Goal: Task Accomplishment & Management: Complete application form

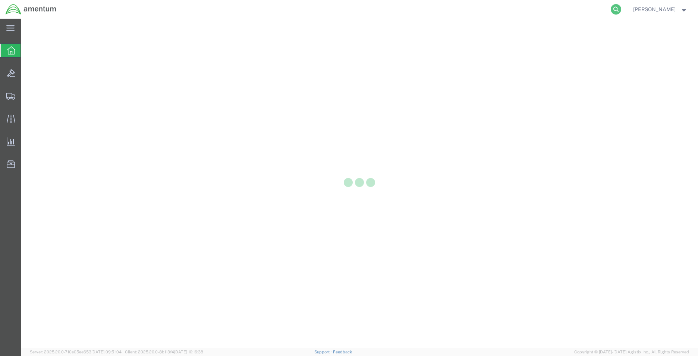
click at [611, 6] on icon at bounding box center [616, 9] width 10 height 10
click at [496, 13] on input "search" at bounding box center [497, 9] width 227 height 18
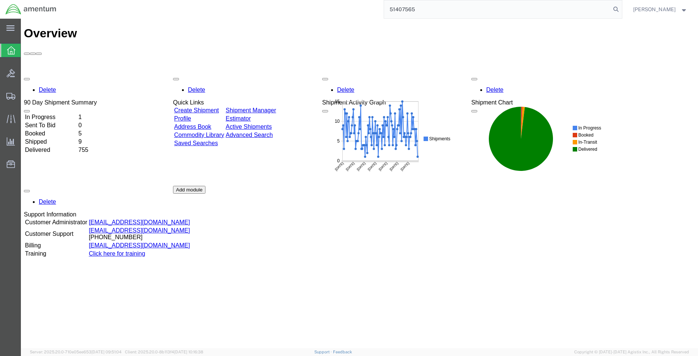
type input "51407565"
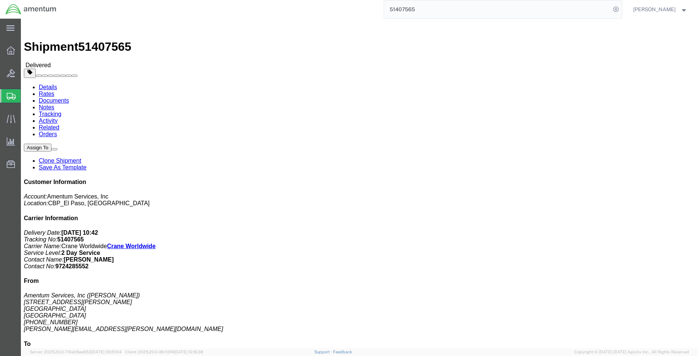
scroll to position [37, 0]
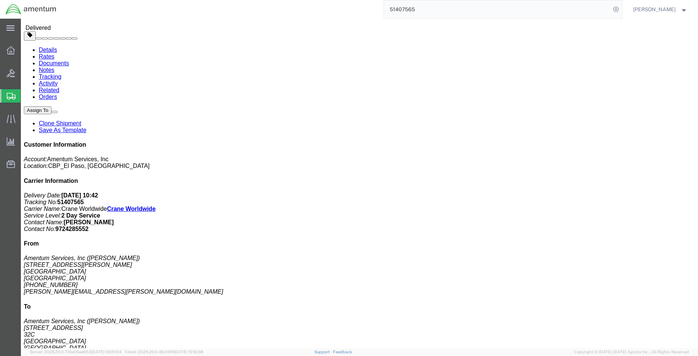
drag, startPoint x: 629, startPoint y: 41, endPoint x: 602, endPoint y: 64, distance: 34.9
click link "Clone Shipment"
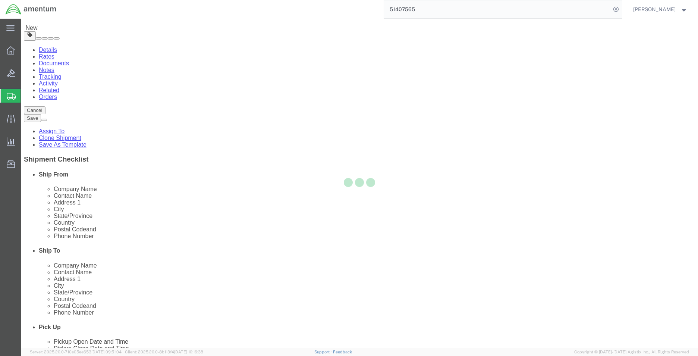
select select "49831"
select select "49941"
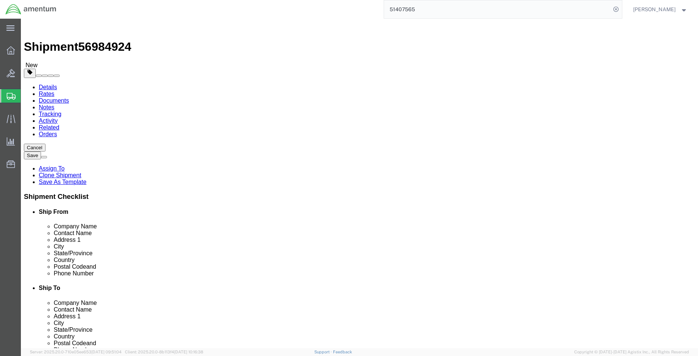
scroll to position [0, 0]
type input "MCA"
select select "49941"
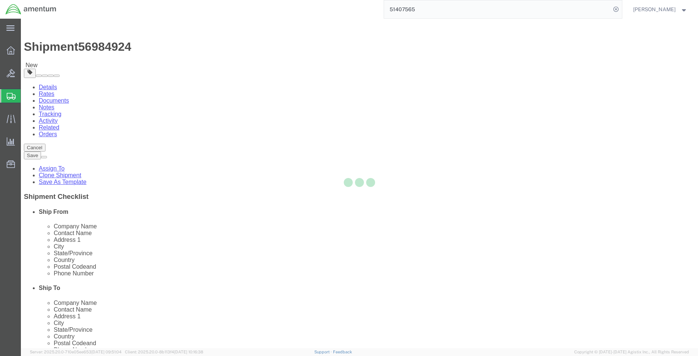
type input "[PERSON_NAME]"
type input "[STREET_ADDRESS]"
type input "32C"
type input "McAllen"
type input "78503"
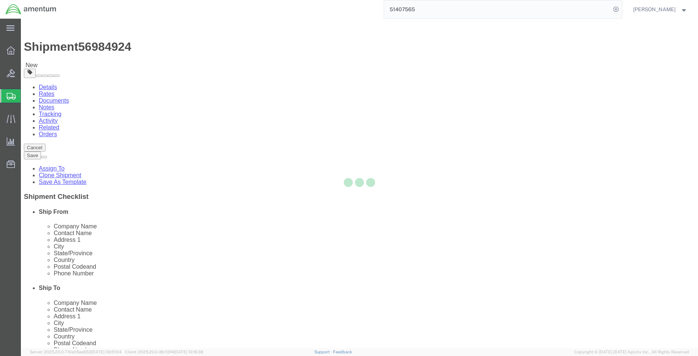
type input "[PHONE_NUMBER]"
type input "[PERSON_NAME][EMAIL_ADDRESS][PERSON_NAME][DOMAIN_NAME]"
select select "TX"
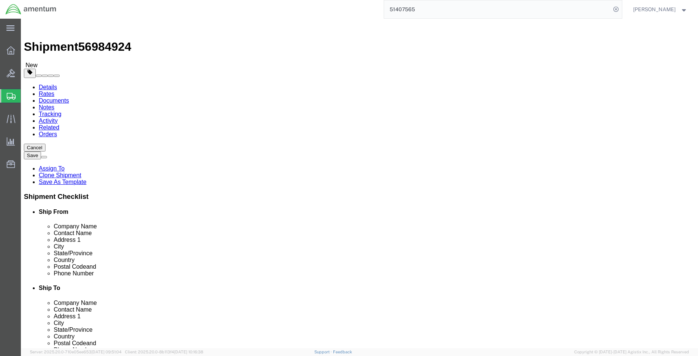
type input "A"
type input "AIRBUS"
click body "Shipment 56984924 New Details Rates Documents Notes Tracking Activity Related O…"
select select "MYPROFILE"
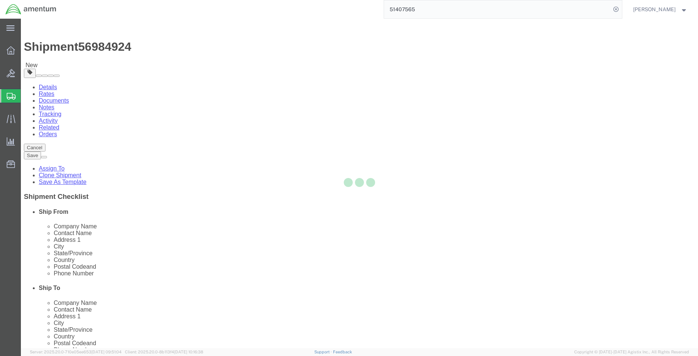
type input "Amentum Services, Inc."
select select "TX"
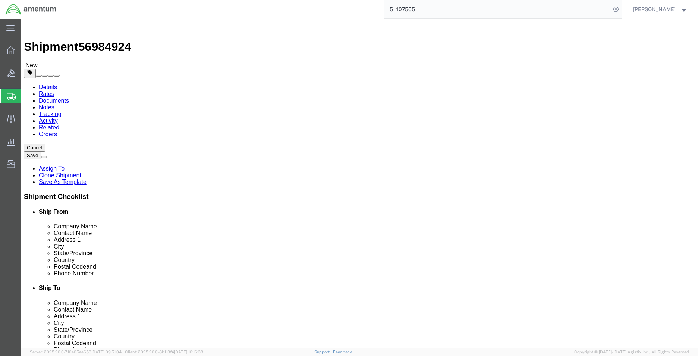
click input "Amentum Services, Inc."
drag, startPoint x: 374, startPoint y: 140, endPoint x: 350, endPoint y: 140, distance: 23.9
click div "Company Name Amentum Services, Inc."
type input "AIRBUS"
click label "Company Alias"
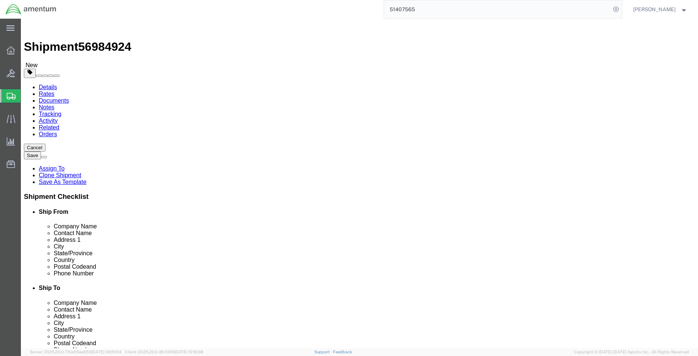
click input "[PERSON_NAME]"
click div "Contact Name Rigoberto Magallan"
type input "AIRBUS"
click input "text"
type input "S"
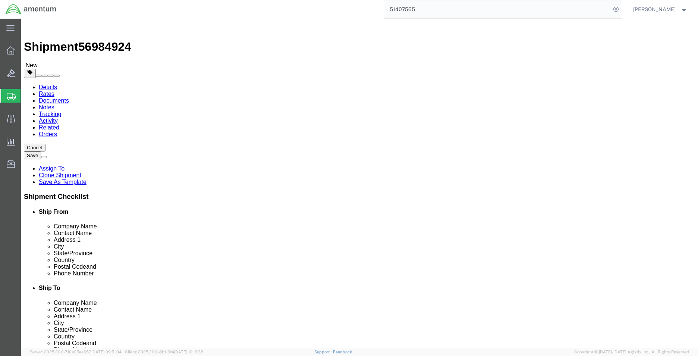
type input "AIR"
click input "AIRBUS"
drag, startPoint x: 400, startPoint y: 141, endPoint x: 310, endPoint y: 137, distance: 89.6
click div "Company Name AIRBUS A"
type input "AIR"
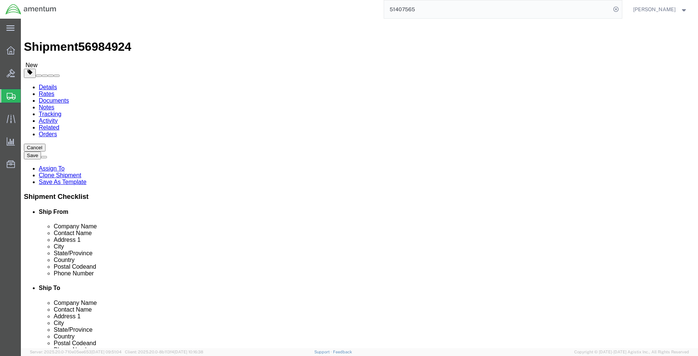
click p "- Airbus Helicopters, Inc - (DFW Warehouse _) 2370 West Airfield Drive, SUITE 3…"
select select
type input "Airbus Helicopters, Inc"
type input "DFW Warehouse _"
type input "2370 West Airfield Drive"
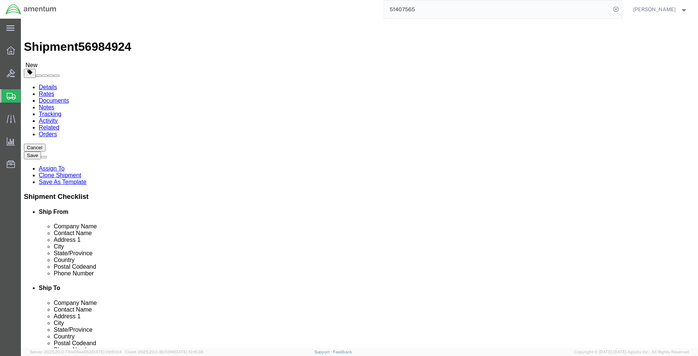
type input "SUITE 300"
type input "GRAPEVINE"
type input "75261"
type input "[PHONE_NUMBER]"
type input "[DOMAIN_NAME][EMAIL_ADDRESS][DOMAIN_NAME]"
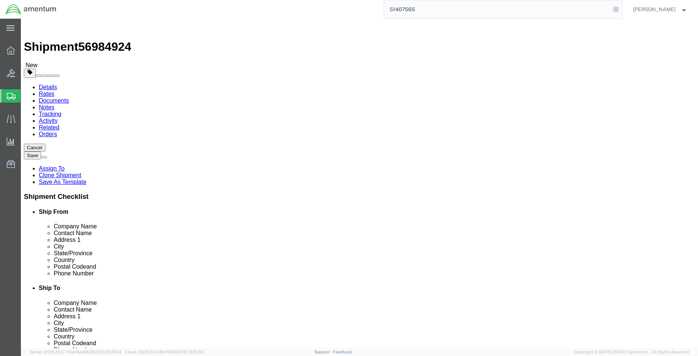
select select "TX"
type input "Airbus Helicopters, Inc"
drag, startPoint x: 431, startPoint y: 154, endPoint x: 352, endPoint y: 150, distance: 79.2
click div "Contact Name DFW Warehouse _ AIR"
type input "REPAIR CBP0044694/44692/44693"
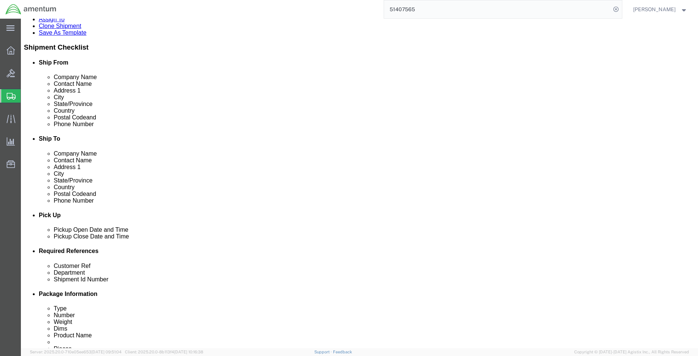
click div
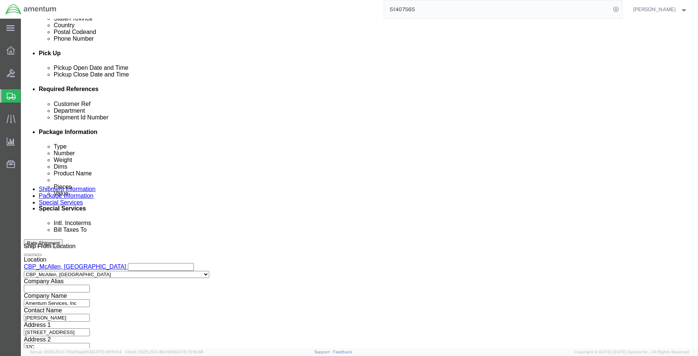
click div "Shipping Mode (Optional)"
click div "Oct 03 2025 7:30 PM"
type input "8:00 AM"
click button "Apply"
click div
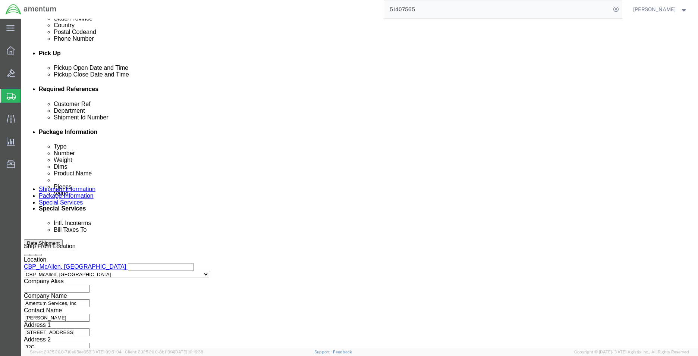
type input "2:30 PM"
drag, startPoint x: 486, startPoint y: 212, endPoint x: 413, endPoint y: 214, distance: 72.7
click button "Apply"
drag, startPoint x: 151, startPoint y: 153, endPoint x: 70, endPoint y: 151, distance: 80.9
click div "Customer Ref 218099"
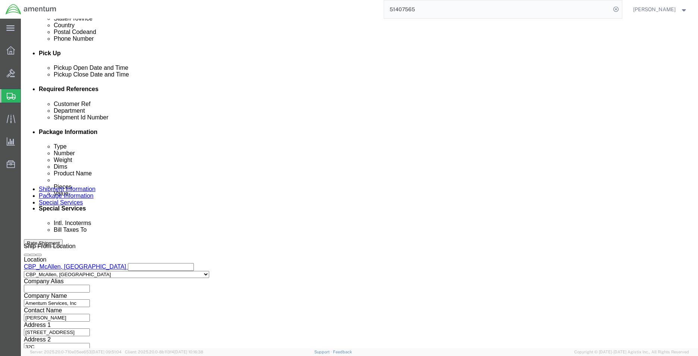
click div "Customer Ref"
click div "Customer Ref CBP Department CBP Shipment Id Number 51407565 Select Account Type…"
click div "CBP"
click div "Customer Ref CBP"
type input "R"
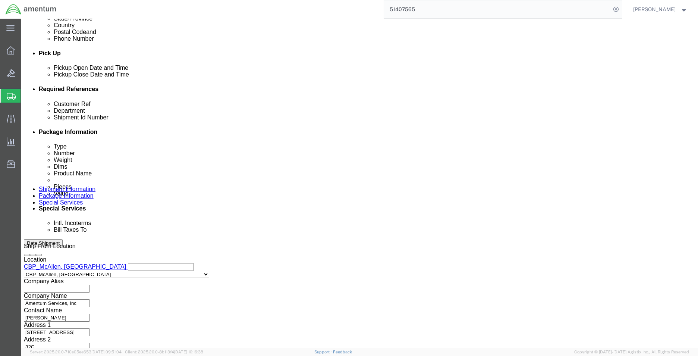
type input "EVAL REPAIR"
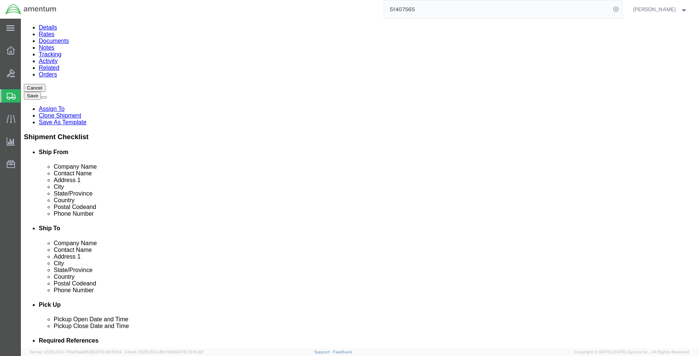
scroll to position [0, 0]
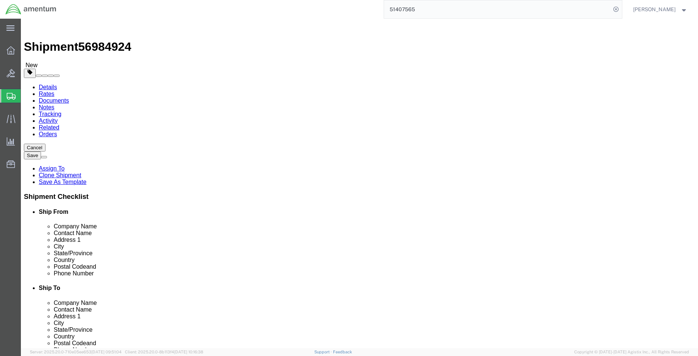
drag, startPoint x: 456, startPoint y: 154, endPoint x: 384, endPoint y: 154, distance: 72.3
click input "REPAIR CBP0044694/44692/44693"
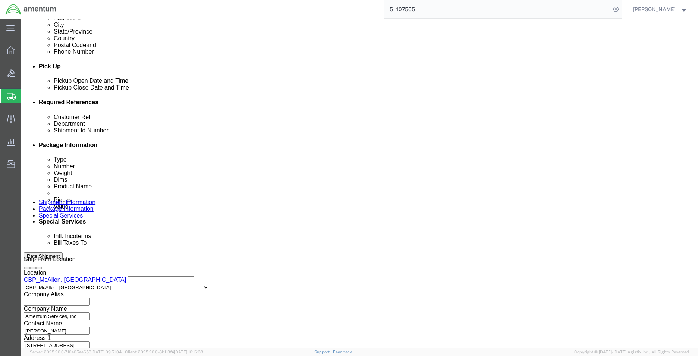
scroll to position [298, 0]
drag, startPoint x: 472, startPoint y: 157, endPoint x: 428, endPoint y: 158, distance: 44.4
click div "Shipment Id Number 51407565"
paste input "CBP0044694/44692/44693"
type input "CBP0044694/44692/44693"
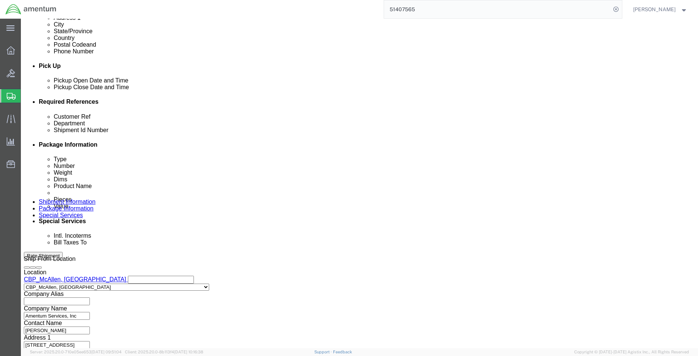
click select "Select 1-Ton (PSS) 10 Wheel 10 Yard Dump Truck 20 Yard Dump Truck Bobtail Botto…"
select select "FLBD"
click select "Select 1-Ton (PSS) 10 Wheel 10 Yard Dump Truck 20 Yard Dump Truck Bobtail Botto…"
click button "Continue"
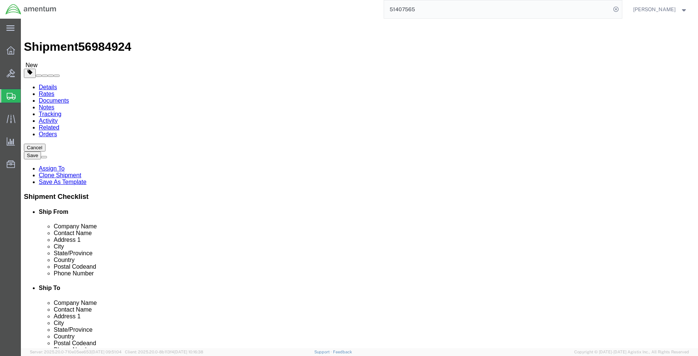
click dd "1000.00 USD"
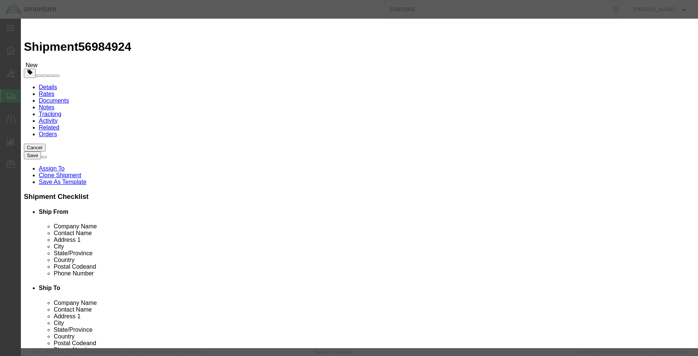
click button "Close"
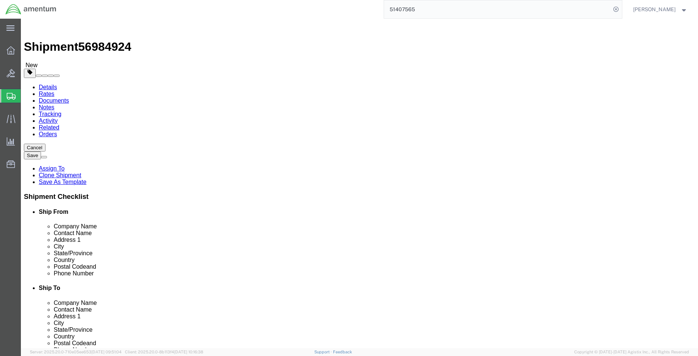
drag, startPoint x: 113, startPoint y: 147, endPoint x: 96, endPoint y: 147, distance: 16.8
click div "1"
type input "3"
click input "24.00"
drag, startPoint x: 186, startPoint y: 160, endPoint x: 161, endPoint y: 160, distance: 25.0
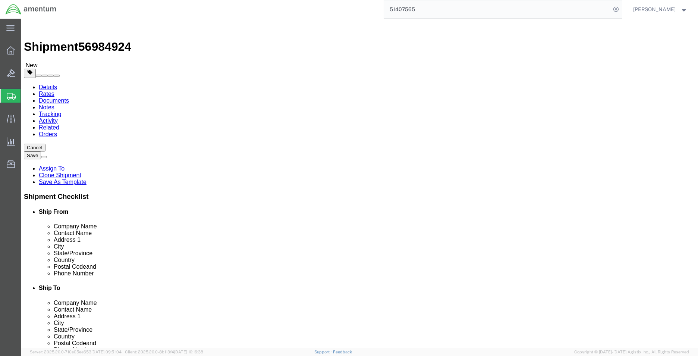
click div "Length 192.00 x Width 24.00 x Height 24.00 Select cm ft in"
type input "26"
click dd "1.00 Each"
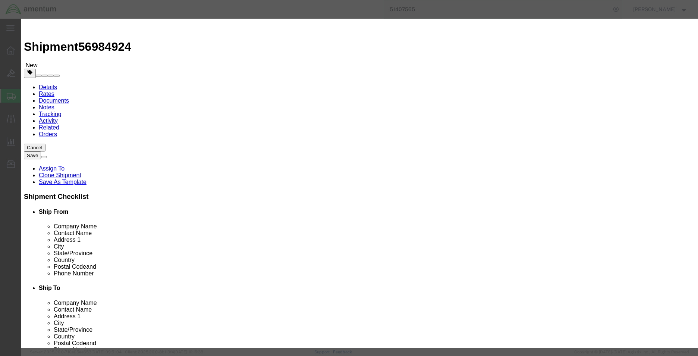
click input "1.00"
type input "3.00"
drag, startPoint x: 208, startPoint y: 86, endPoint x: 154, endPoint y: 86, distance: 54.4
click div "Total Value 3000 Select ADP AED AFN ALL AMD AOA ARS ATS AUD AWG AZN BAM BBD BDT…"
type input "100000"
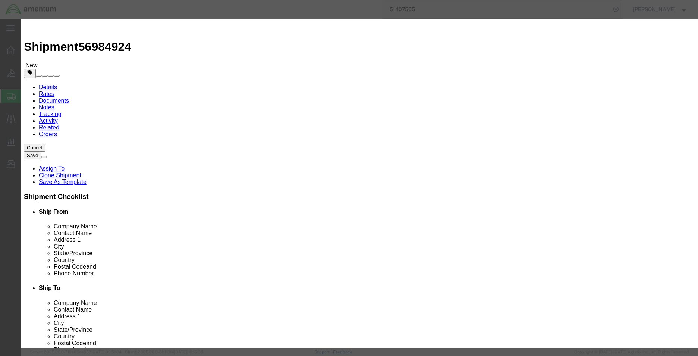
drag, startPoint x: 414, startPoint y: 27, endPoint x: 406, endPoint y: 66, distance: 39.2
click h3 "Edit content"
click textarea
paste textarea "BLADE, ROTOR,MAIN"
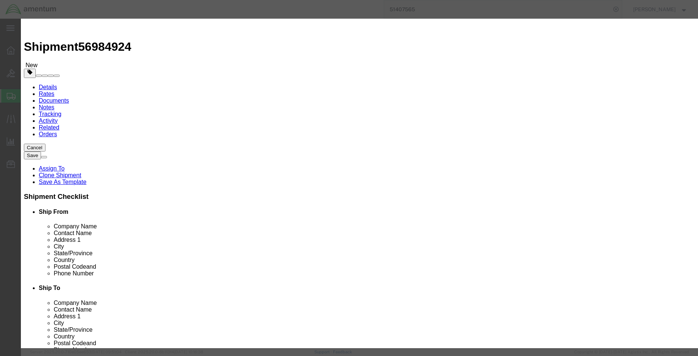
click textarea "BLADE, ROTOR,MAIN"
paste textarea "355A11-0030-04"
drag, startPoint x: 413, startPoint y: 98, endPoint x: 393, endPoint y: 98, distance: 20.5
click div "Description BLADE, ROTOR,MAIN 355A11-0030-04"
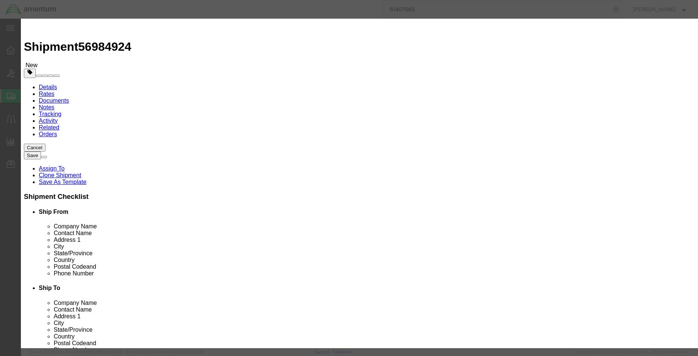
type textarea "BLADE, ROTOR,MAIN 355A11-0030-04"
click input "MRB"
drag, startPoint x: 224, startPoint y: 96, endPoint x: 183, endPoint y: 96, distance: 41.0
click div "Product Name MRB"
paste input "BLADE, ROTOR,MAIN"
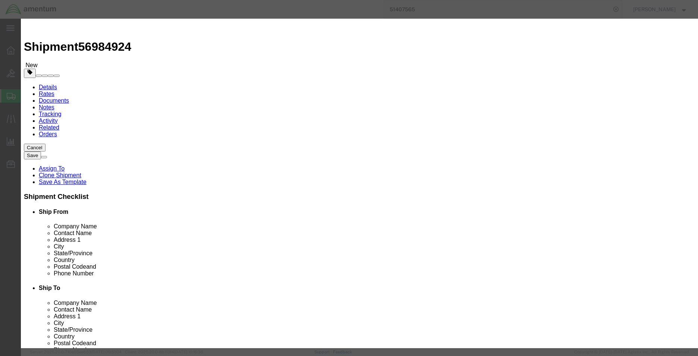
type input "BLADE, ROTOR,MAIN"
click div "Commodity library"
drag, startPoint x: 489, startPoint y: 300, endPoint x: 475, endPoint y: 299, distance: 14.2
click button "Save & Close"
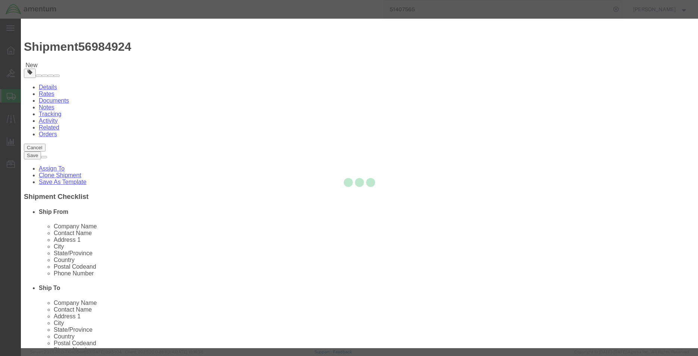
click at [498, 318] on div at bounding box center [359, 183] width 677 height 329
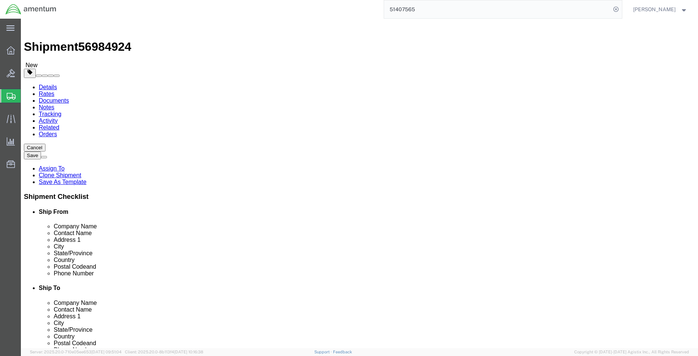
drag, startPoint x: 96, startPoint y: 149, endPoint x: 82, endPoint y: 151, distance: 13.8
click div "Number 3"
type input "1"
click div "Package Content # 1-3 3 x Crate(s) Package Type Select Bale(s) Basket(s) Bolt(s…"
click span "button"
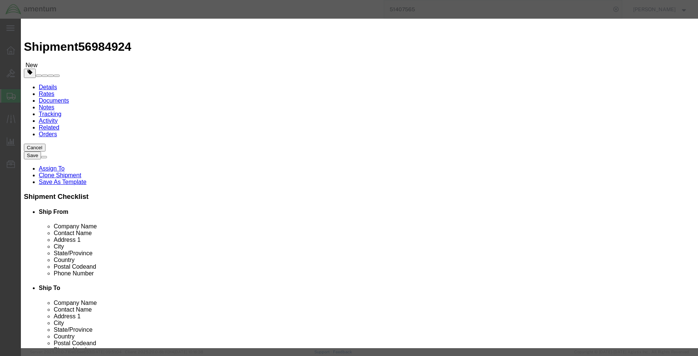
click button "Close"
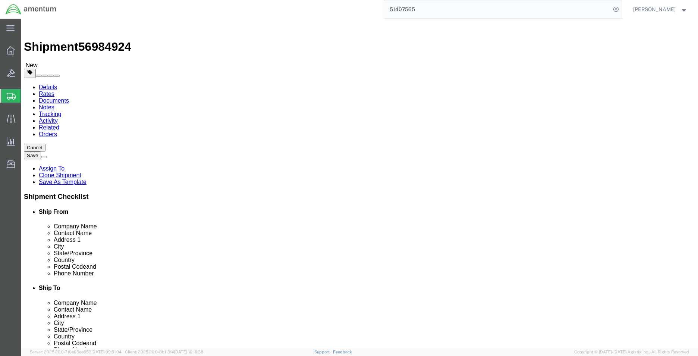
click span "button"
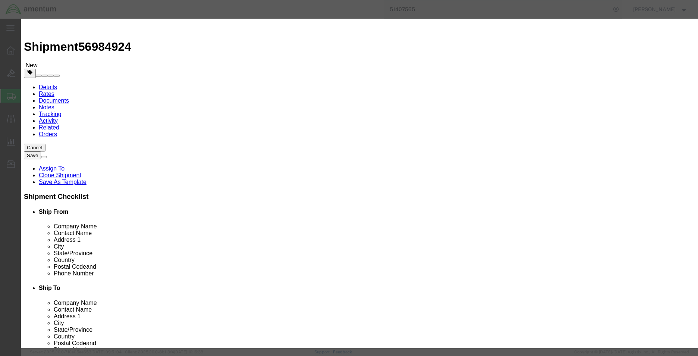
click button "Yes"
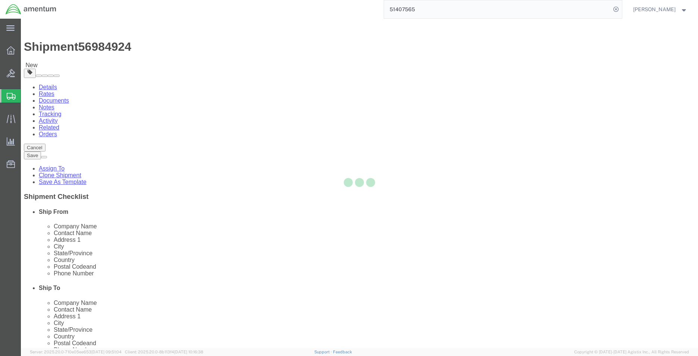
select select "CRAT"
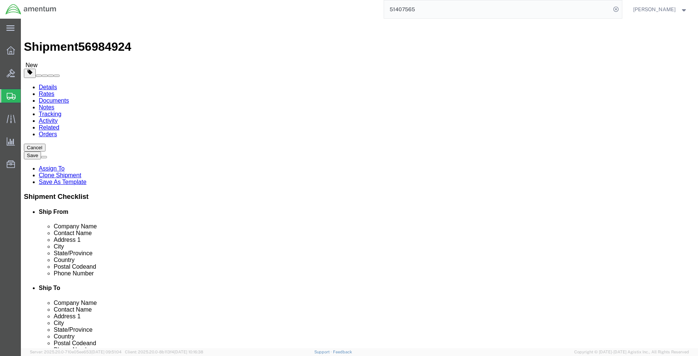
click input "350.00"
click dd "3.00 Each"
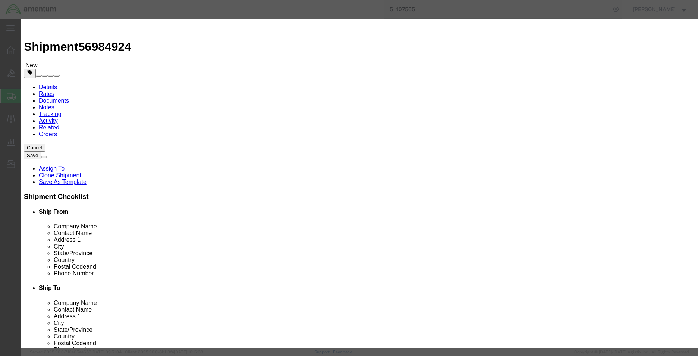
click button "Save & Close"
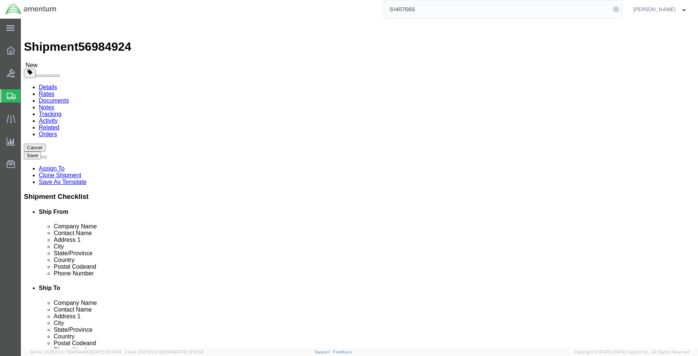
click input "350.00"
drag, startPoint x: 91, startPoint y: 179, endPoint x: 76, endPoint y: 178, distance: 14.9
click div "Weight 350.00 Select kgs lbs Ship. t°"
type input "750"
click button "Continue"
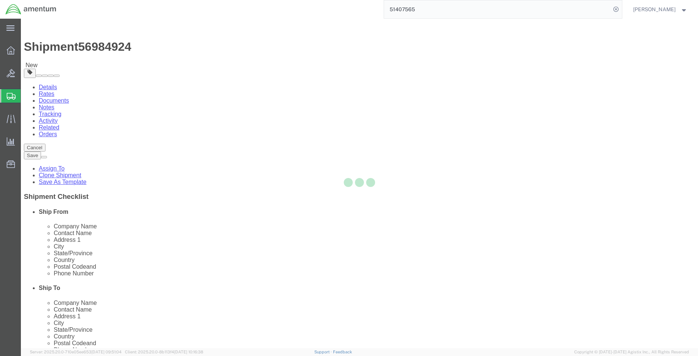
select select
select select "DEPARTMENT"
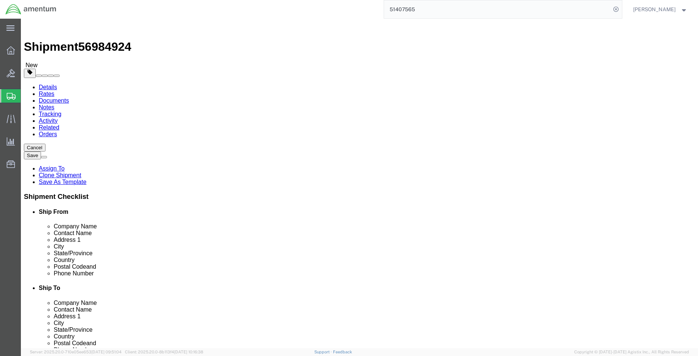
click span "Select one or more"
click link "Site Support"
select select "PICKUP_SITE_SUPPORT"
click div "Instructions"
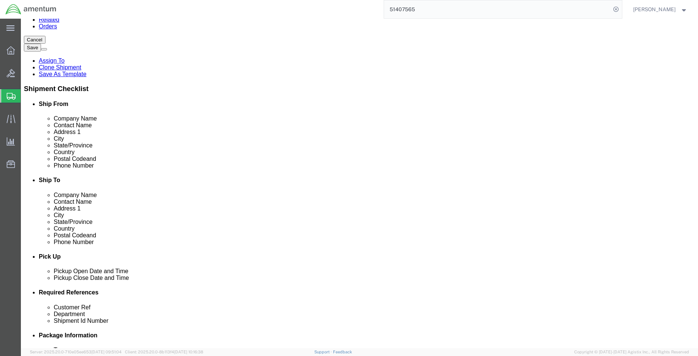
scroll to position [112, 0]
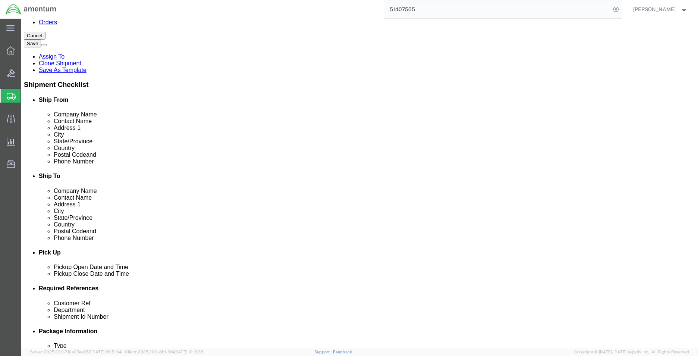
click button "Rate Shipment"
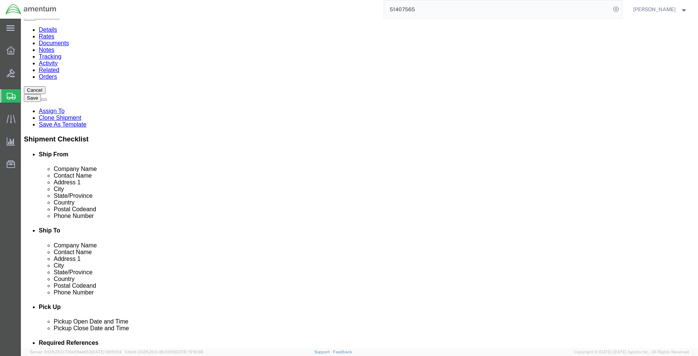
scroll to position [0, 0]
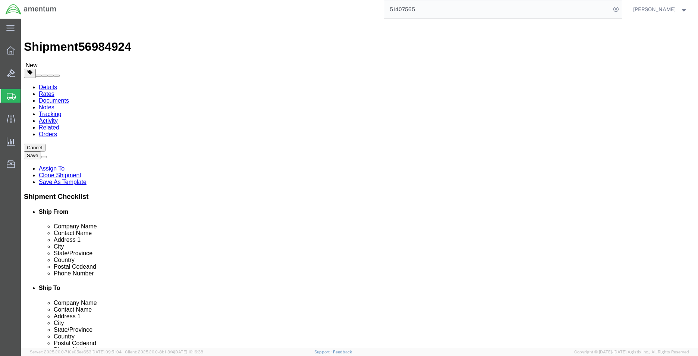
click button "Site Support"
click div "Instructions"
click span "Site Support"
click div "Instructions"
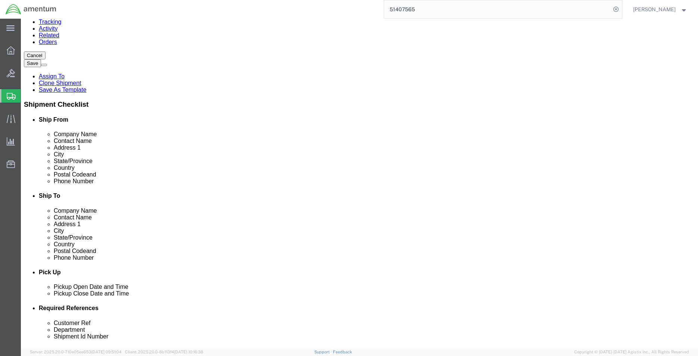
scroll to position [186, 0]
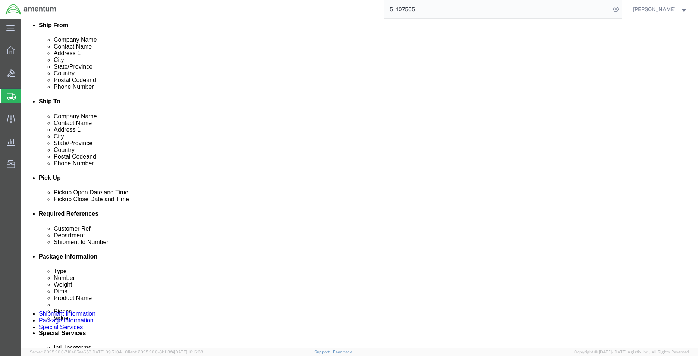
click div "Rate Shipment"
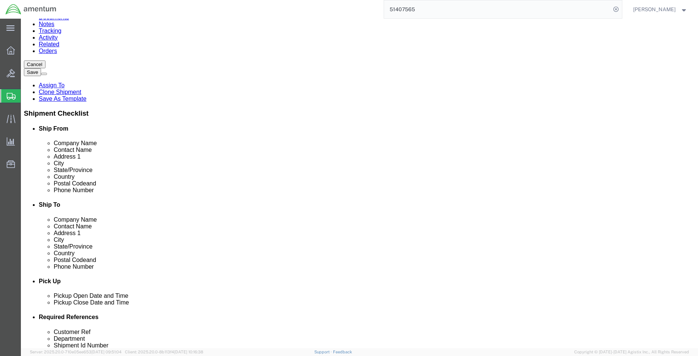
scroll to position [0, 0]
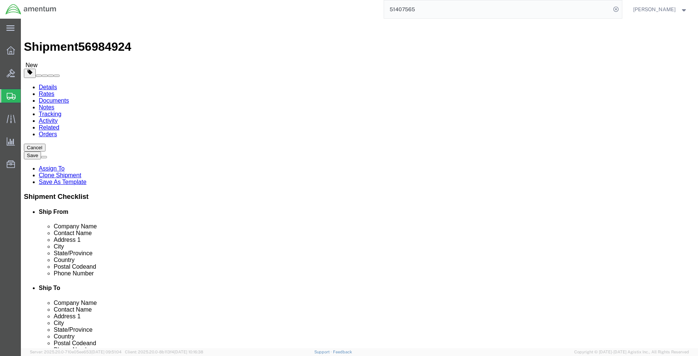
click link "Package Information"
click link "Special Services"
click icon
drag, startPoint x: 104, startPoint y: 8, endPoint x: 21, endPoint y: 8, distance: 83.5
click div "Shipment 56984924 New"
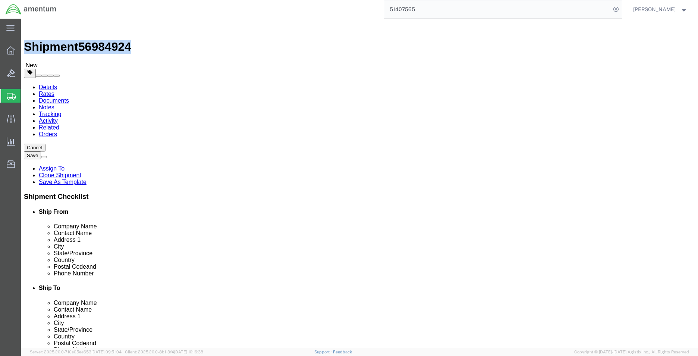
copy h1 "Shipment 56984924"
drag, startPoint x: 32, startPoint y: 51, endPoint x: 119, endPoint y: 86, distance: 93.0
click icon
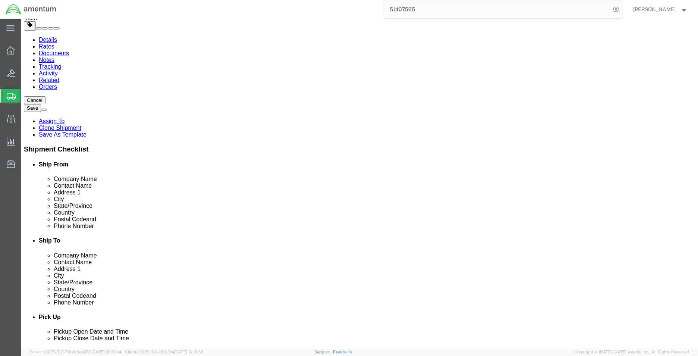
scroll to position [112, 0]
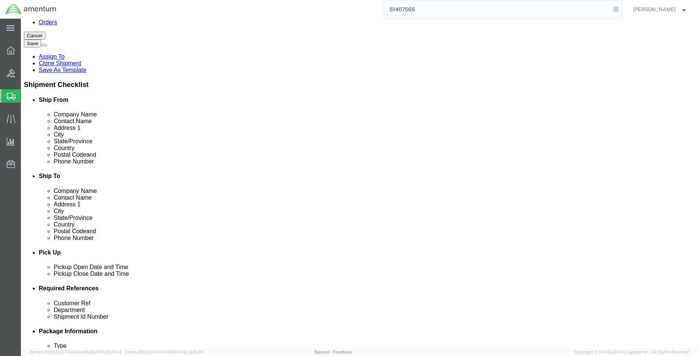
click div "Sep 30 2025 4:03 PM"
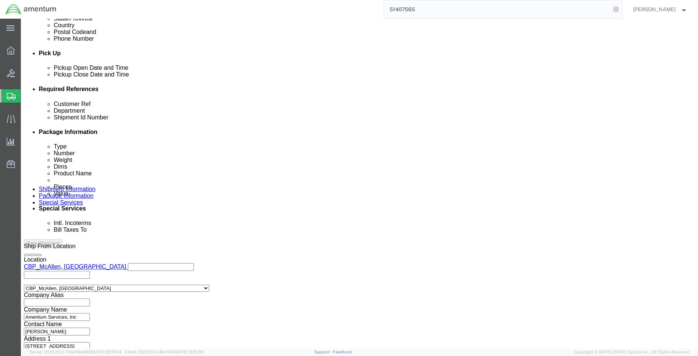
click input "4:03 PM"
type input "8:00 AM"
click button "Apply"
click div "Oct 01 2025 9:00 AM"
type input "3:00 PM"
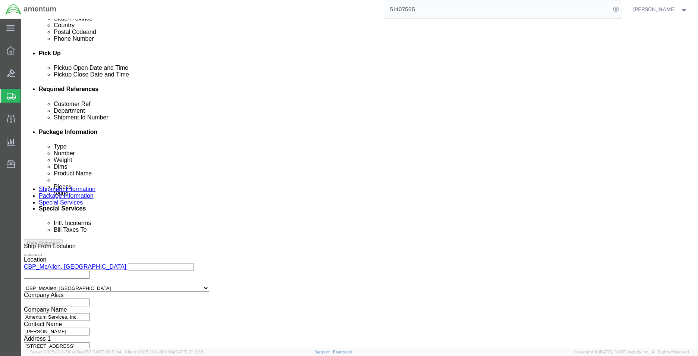
click button "Apply"
click button "Continue"
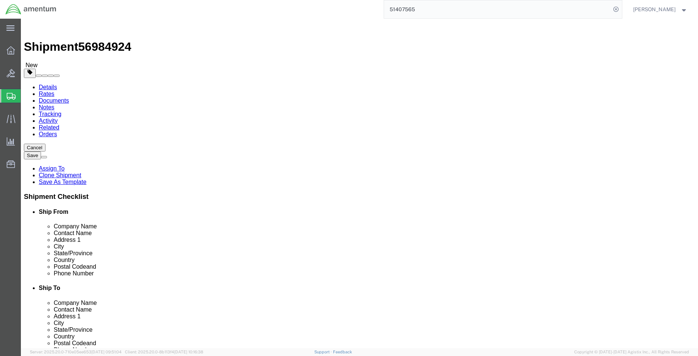
click button "Continue"
click link "Package Information"
click link "Special Services"
click link "Shipment Information"
click link "Package Information"
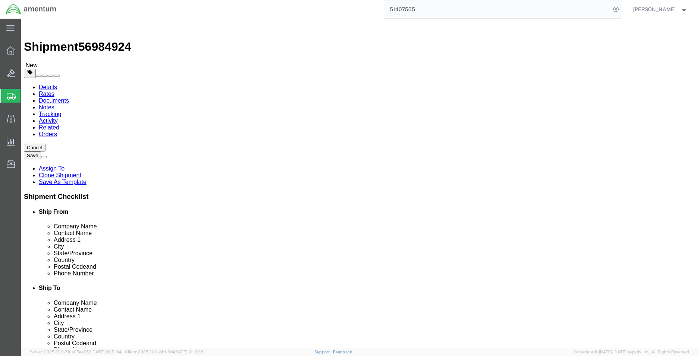
click link "Special Services"
click link "Package Information"
drag, startPoint x: 84, startPoint y: 88, endPoint x: 230, endPoint y: 89, distance: 145.8
click p "Total shipment is made up of 1 packages containing 3 pieces weighing 750.00 LBS…"
copy p "1 packages containing 3 pieces weighing 750.00 LBS"
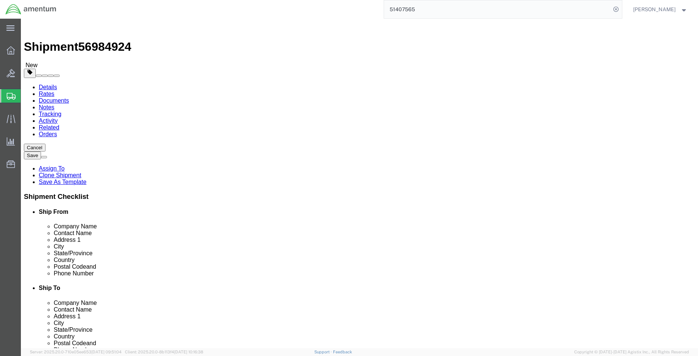
click link "Shipment Information"
click input "2370 West Airfield Drive"
drag, startPoint x: 426, startPoint y: 169, endPoint x: 357, endPoint y: 169, distance: 68.6
click div "2370 West Airfield Drive"
paste input "701 N. Forum"
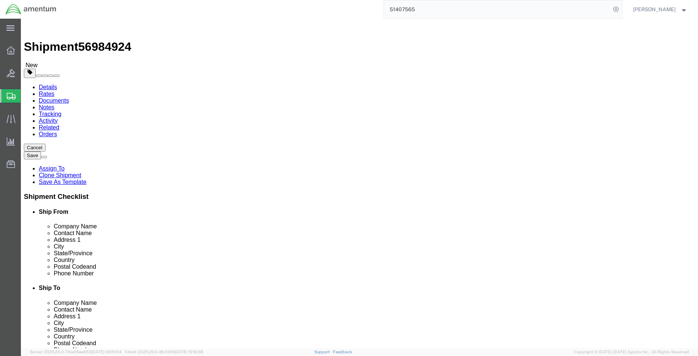
type input "[STREET_ADDRESS]"
select select
click input "GRAPEVINE"
drag, startPoint x: 408, startPoint y: 194, endPoint x: 364, endPoint y: 196, distance: 44.4
click input "GRAPEVINE"
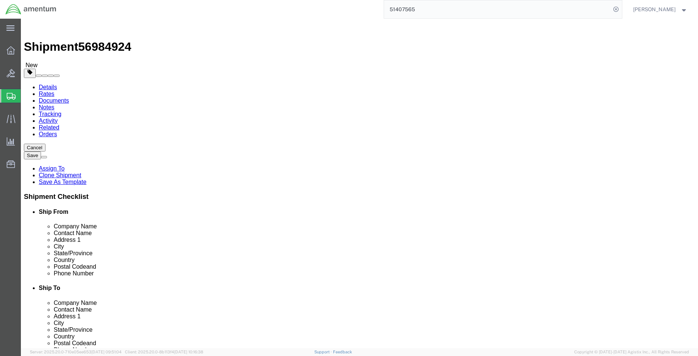
paste input "rand Prairie"
type input "[GEOGRAPHIC_DATA]"
select select
drag, startPoint x: 409, startPoint y: 183, endPoint x: 352, endPoint y: 183, distance: 56.7
click div "Address 2 SUITE 300"
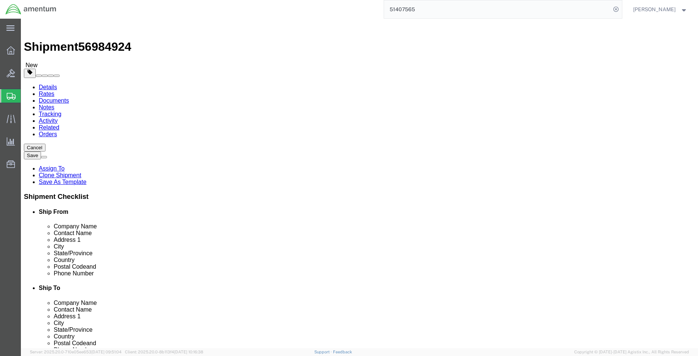
drag, startPoint x: 390, startPoint y: 238, endPoint x: 334, endPoint y: 238, distance: 56.7
click div "Postal Code 75261"
type input "75052"
select select
click input "[DOMAIN_NAME][EMAIL_ADDRESS][DOMAIN_NAME]"
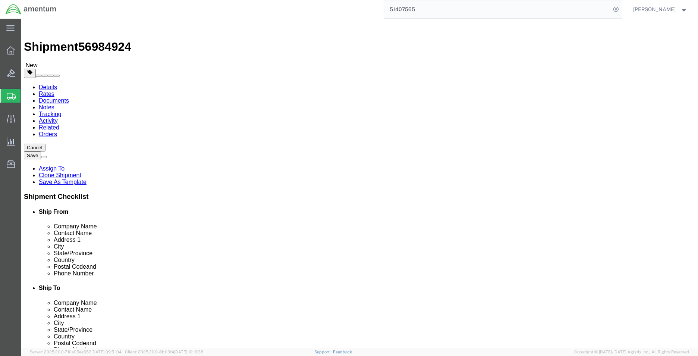
click link "Package Information"
click icon
click link "Package Information"
drag, startPoint x: 509, startPoint y: 294, endPoint x: 494, endPoint y: 290, distance: 15.3
click button "Continue"
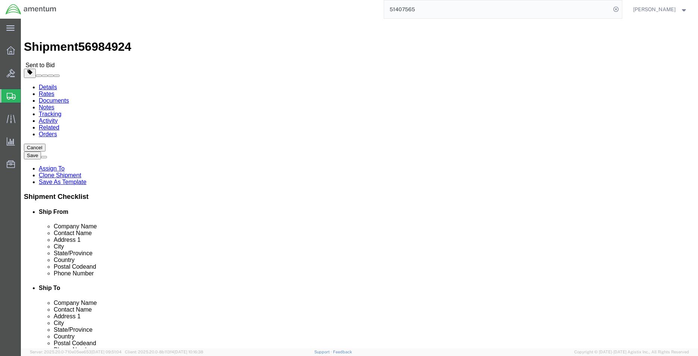
click icon
click label "Address 2"
click div "Location My Profile Location 1002-4122-6 1006-5256-0 1026-8910-0 1281-0560-3 13…"
drag, startPoint x: 460, startPoint y: 158, endPoint x: 385, endPoint y: 154, distance: 75.0
click input "REPAIR CBP0044694/44692/44693"
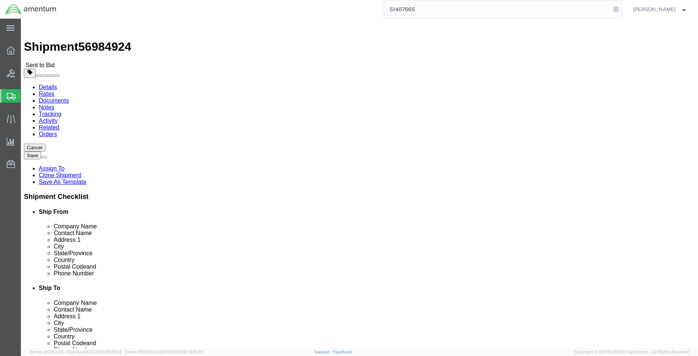
click input "[STREET_ADDRESS]"
drag, startPoint x: 413, startPoint y: 153, endPoint x: 384, endPoint y: 153, distance: 29.1
click input "REPAIR CBP0044694/44692/44693"
click input "REPAIR c/44692/44693"
drag, startPoint x: 434, startPoint y: 155, endPoint x: 384, endPoint y: 155, distance: 49.2
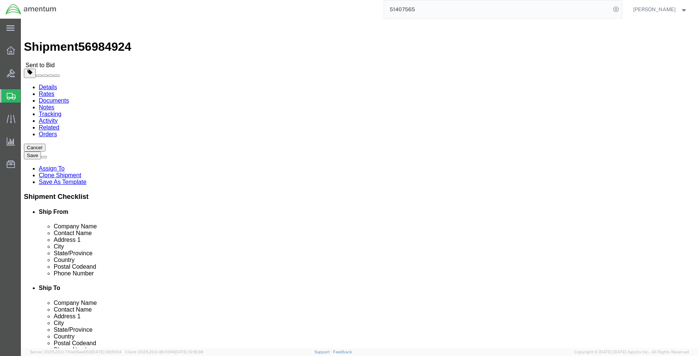
click input "REPAIR c/44692/44693"
paste input "CBP0044694 I CBP0044693 I CBP0044692"
type input "REPAIR CBP0044694 I CBP0044693 I CBP0044692"
click div
click icon
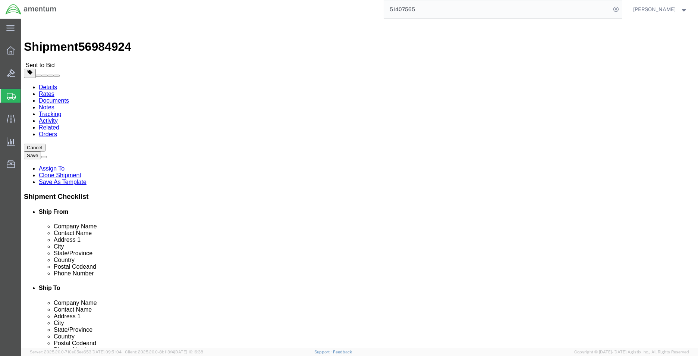
click link "Shipment Information"
drag, startPoint x: 84, startPoint y: 9, endPoint x: 62, endPoint y: 9, distance: 21.6
click div "Shipment 56984924 Sent to Bid"
copy span "56984924"
click at [424, 13] on input "51407565" at bounding box center [497, 9] width 227 height 18
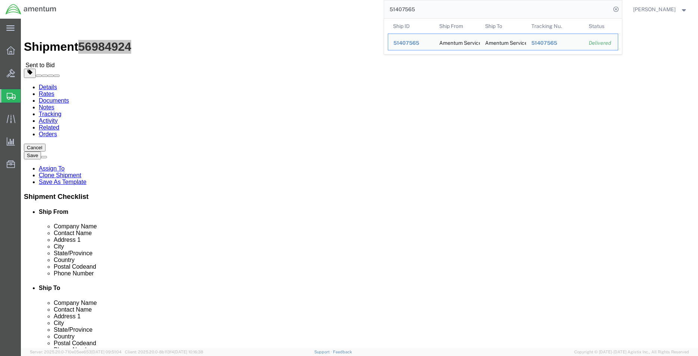
drag, startPoint x: 419, startPoint y: 10, endPoint x: 376, endPoint y: 10, distance: 42.9
click at [376, 10] on div "51407565 Ship ID Ship From Ship To Tracking Nu. Status Ship ID 51407565 Ship Fr…" at bounding box center [342, 9] width 560 height 19
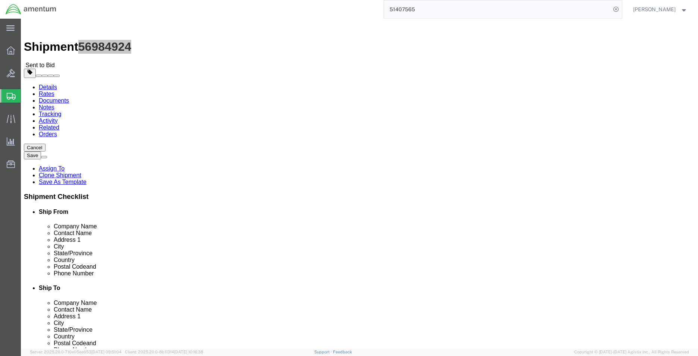
paste input "6984924"
type input "56984924"
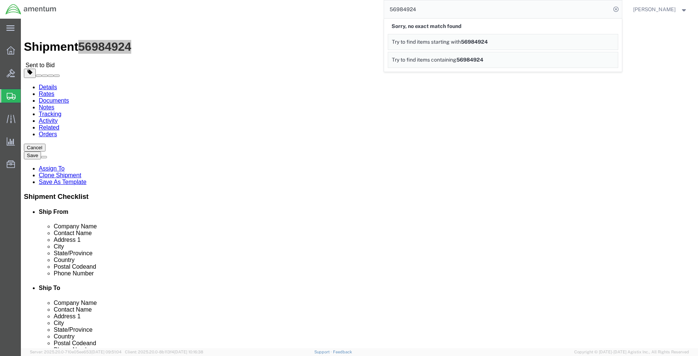
click at [353, 11] on div "56984924 Sorry, no exact match found Try to find items starting with 56984924 T…" at bounding box center [342, 9] width 560 height 19
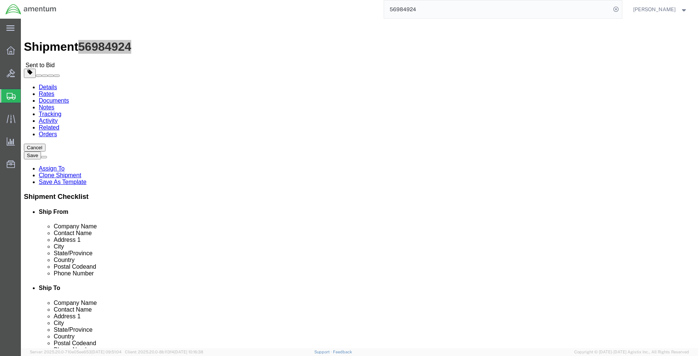
click at [404, 10] on input "56984924" at bounding box center [497, 9] width 227 height 18
drag, startPoint x: 441, startPoint y: 11, endPoint x: 372, endPoint y: 11, distance: 69.3
click at [372, 11] on div "56984924" at bounding box center [342, 9] width 560 height 19
paste input "56984924"
type input "56984924"
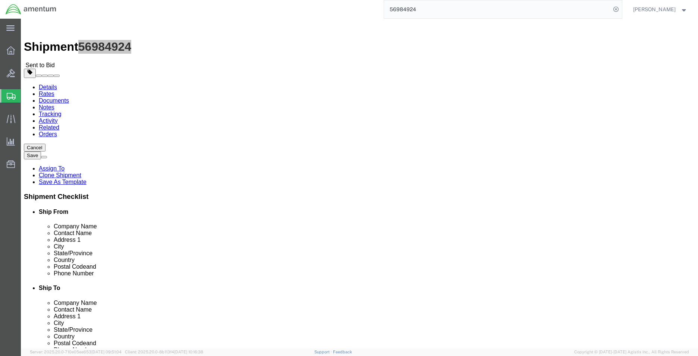
click at [26, 96] on span "Shipments" at bounding box center [24, 95] width 6 height 15
click at [428, 12] on input "56984924" at bounding box center [497, 9] width 227 height 18
click at [9, 76] on icon at bounding box center [11, 73] width 8 height 8
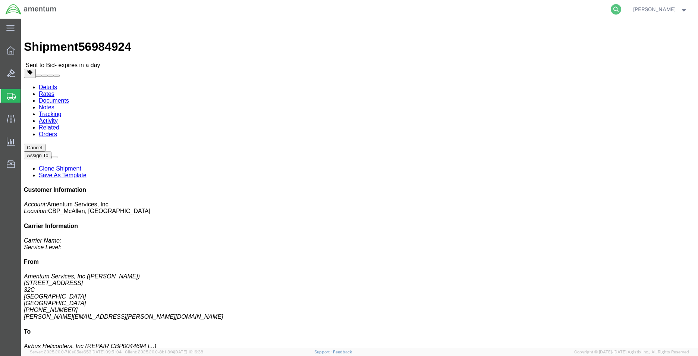
click at [611, 9] on icon at bounding box center [616, 9] width 10 height 10
click at [410, 7] on input "search" at bounding box center [497, 9] width 227 height 18
type input "56984924"
click link "Rates"
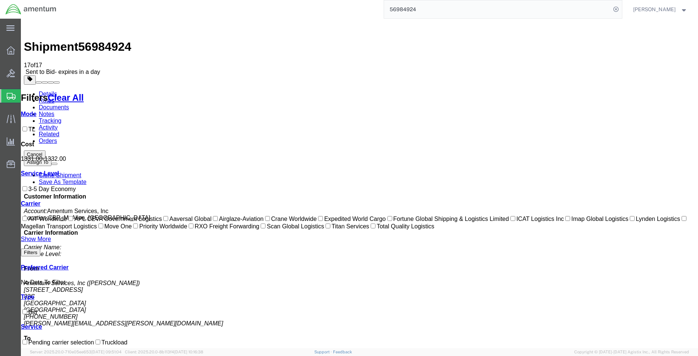
click at [51, 91] on link "Details" at bounding box center [48, 94] width 18 height 6
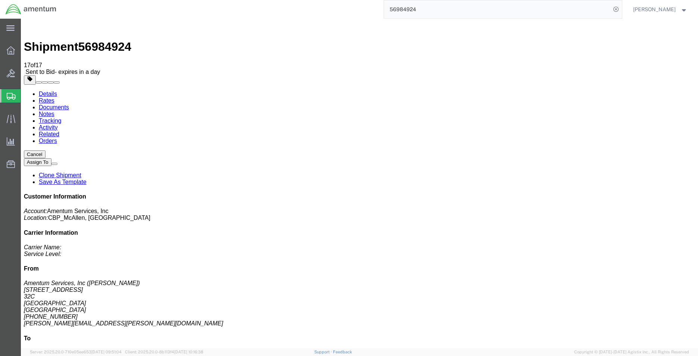
click address "Amentum Services, Inc ([PERSON_NAME]) [STREET_ADDRESS] [PHONE_NUMBER] [PERSON_N…"
click h2 "Shipment Detail"
click address "Amentum Services, Inc ([PERSON_NAME]) [STREET_ADDRESS] [PHONE_NUMBER] [PERSON_N…"
click address "Airbus Helicopters, Inc (REPAIR CBP0044694 I CBP0044693 I CBP0044692) [STREET_A…"
drag, startPoint x: 215, startPoint y: 79, endPoint x: 257, endPoint y: 78, distance: 41.8
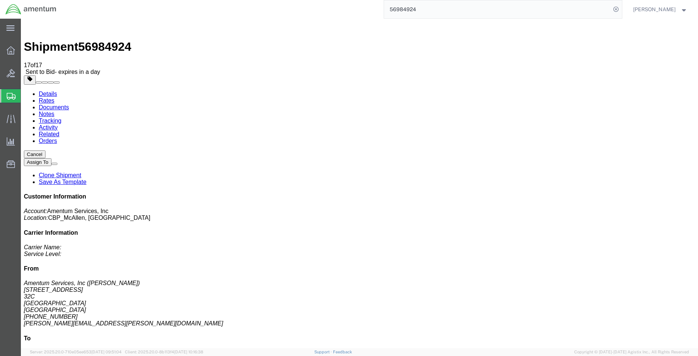
click address "Airbus Helicopters, Inc (REPAIR CBP0044694 I CBP0044693 I CBP0044692) [STREET_A…"
drag, startPoint x: 257, startPoint y: 78, endPoint x: 239, endPoint y: 105, distance: 32.8
click address "Airbus Helicopters, Inc (REPAIR CBP0044694 I CBP0044693 I CBP0044692) [STREET_A…"
click link "Documents"
click at [54, 111] on link "Notes" at bounding box center [47, 114] width 16 height 6
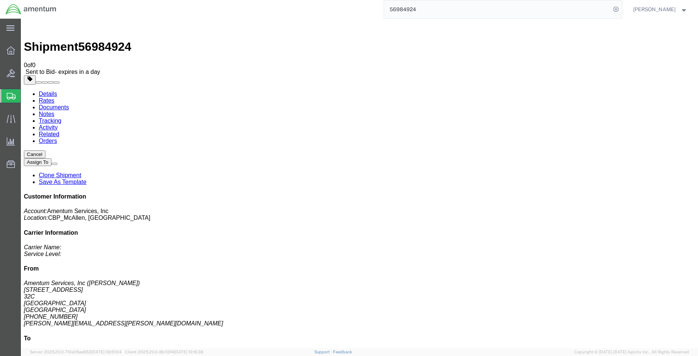
click at [54, 97] on link "Rates" at bounding box center [47, 100] width 16 height 6
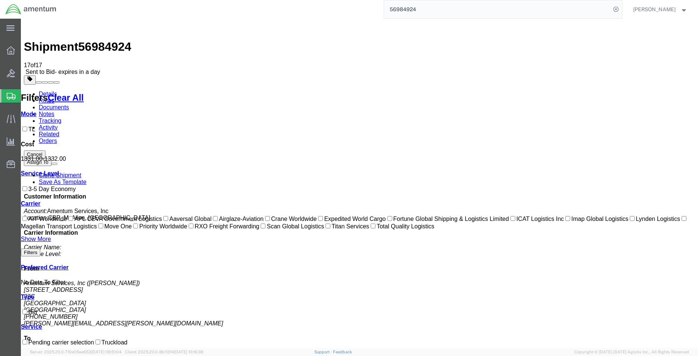
click at [39, 91] on link "Details" at bounding box center [48, 94] width 18 height 6
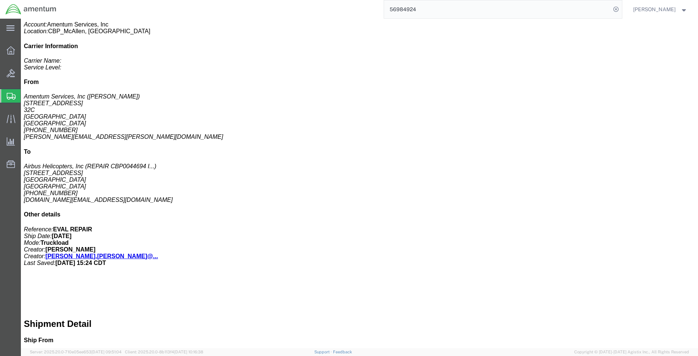
scroll to position [224, 0]
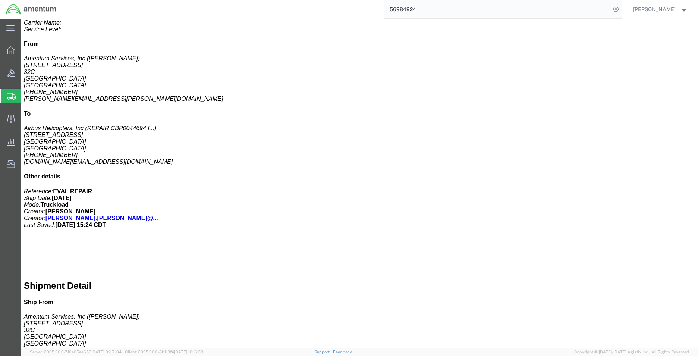
click h4 "Shipment Notification"
click b "[PERSON_NAME][EMAIL_ADDRESS][PERSON_NAME][DOMAIN_NAME], [PERSON_NAME][DOMAIN_NA…"
click icon "Include shipping documents:"
drag, startPoint x: 343, startPoint y: 296, endPoint x: 321, endPoint y: 261, distance: 41.1
click b "yes"
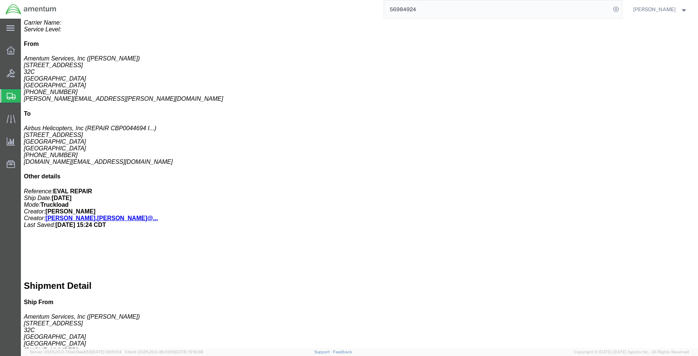
click h4 "Shipment Notification"
drag, startPoint x: 276, startPoint y: 199, endPoint x: 388, endPoint y: 212, distance: 113.0
click div "Shipment Notification To: [PERSON_NAME][EMAIL_ADDRESS][PERSON_NAME][DOMAIN_NAME…"
drag, startPoint x: 388, startPoint y: 212, endPoint x: 351, endPoint y: 197, distance: 39.6
click h4 "Shipment Notification"
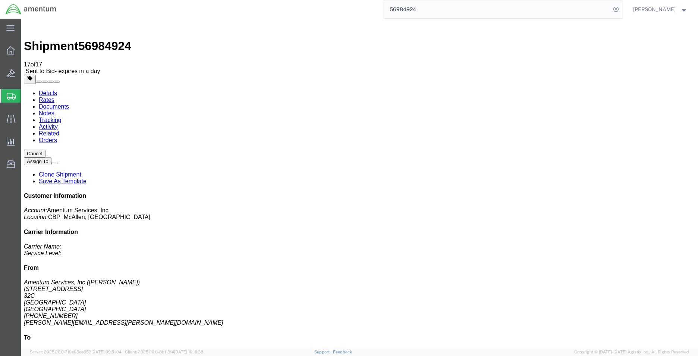
scroll to position [0, 0]
click link "Documents"
click at [54, 111] on link "Notes" at bounding box center [47, 114] width 16 height 6
click at [62, 117] on link "Tracking" at bounding box center [50, 120] width 23 height 6
click at [58, 124] on link "Activity" at bounding box center [48, 127] width 19 height 6
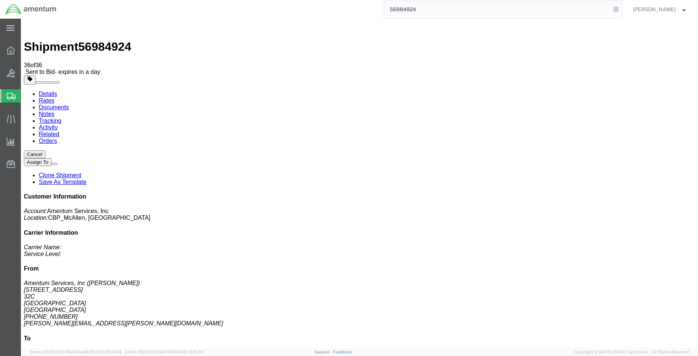
click at [53, 91] on link "Details" at bounding box center [48, 94] width 18 height 6
click link "Rates"
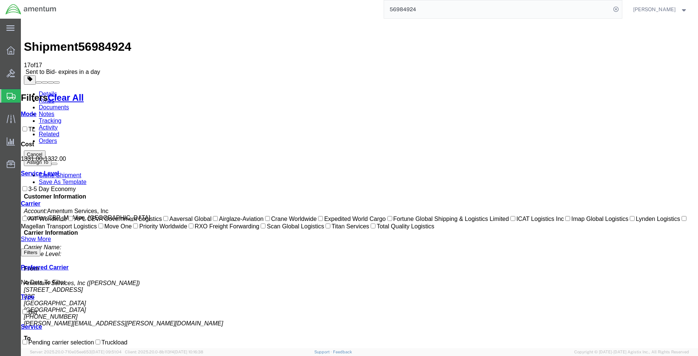
click at [54, 91] on link "Details" at bounding box center [48, 94] width 18 height 6
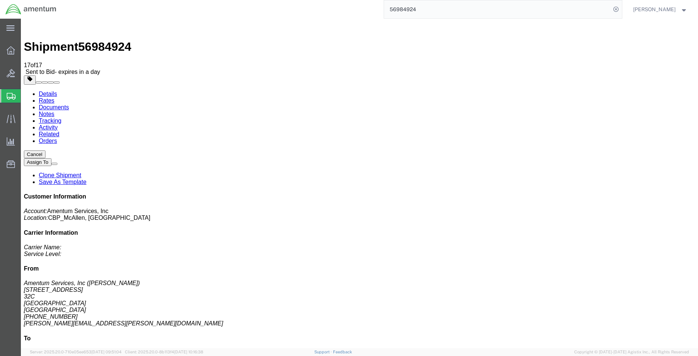
click link "Notes"
click at [69, 104] on link "Documents" at bounding box center [54, 107] width 30 height 6
click at [40, 91] on link "Details" at bounding box center [48, 94] width 18 height 6
click link "Rates"
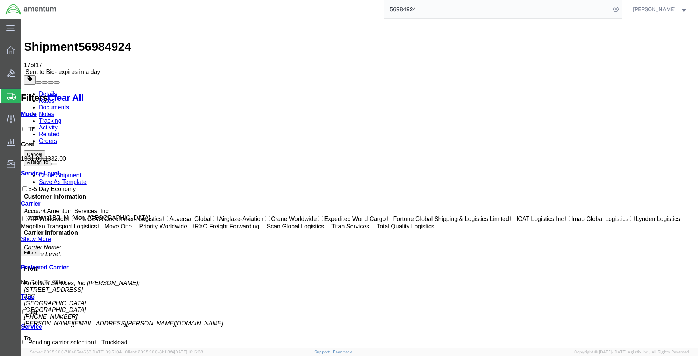
click at [69, 104] on link "Documents" at bounding box center [54, 107] width 30 height 6
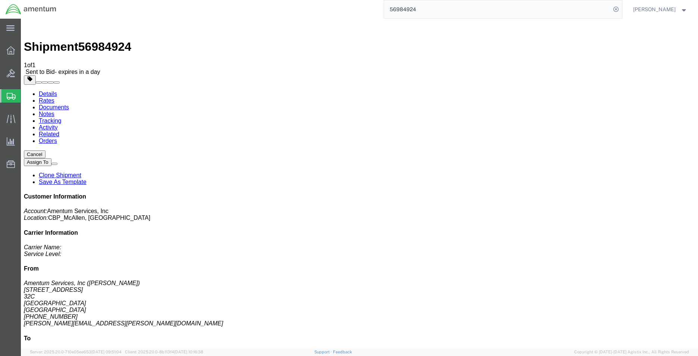
click at [54, 111] on link "Notes" at bounding box center [47, 114] width 16 height 6
click at [44, 91] on link "Details" at bounding box center [48, 94] width 18 height 6
drag, startPoint x: 104, startPoint y: 12, endPoint x: 62, endPoint y: 9, distance: 43.0
click div "Shipment 56984924 0 of 0 Sent to Bid - expires in a day"
copy span "56984924"
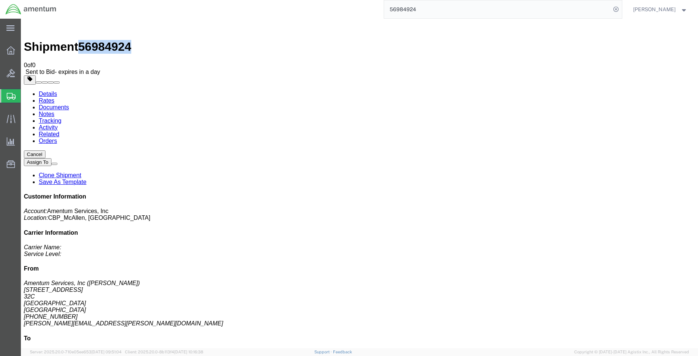
click link "Related"
click at [58, 124] on link "Activity" at bounding box center [48, 127] width 19 height 6
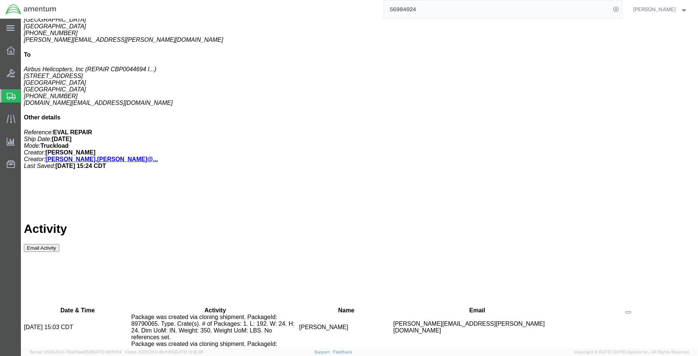
scroll to position [336, 0]
